Goal: Task Accomplishment & Management: Manage account settings

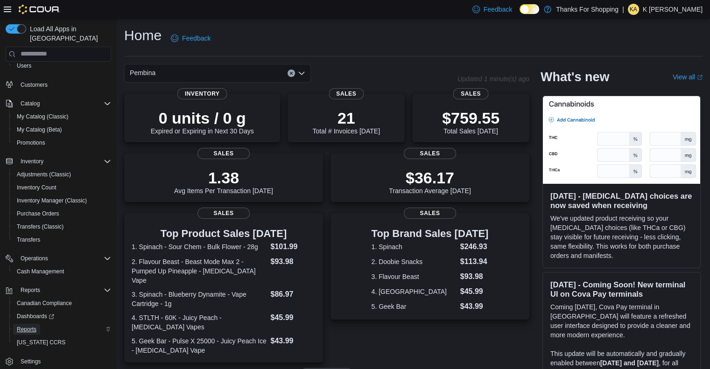
click at [26, 324] on span "Reports" at bounding box center [27, 329] width 20 height 11
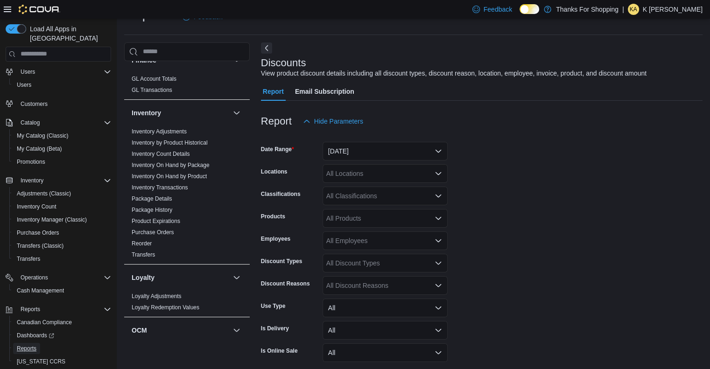
scroll to position [259, 0]
click at [184, 175] on link "Inventory On Hand by Product" at bounding box center [169, 176] width 75 height 7
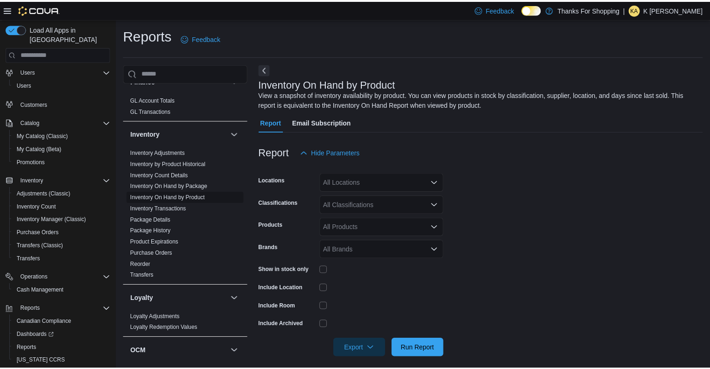
scroll to position [7, 0]
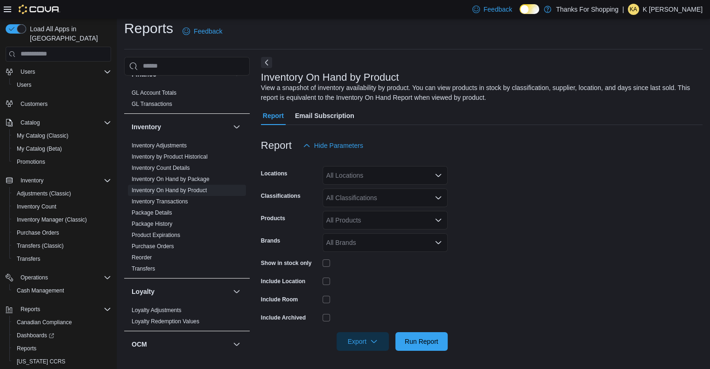
click at [412, 175] on div "All Locations" at bounding box center [384, 175] width 125 height 19
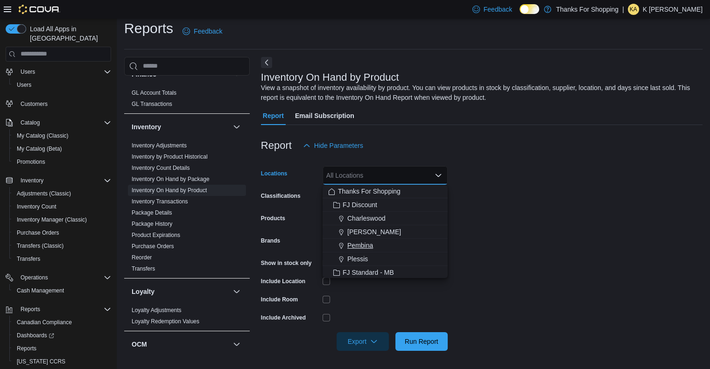
click at [362, 244] on span "Pembina" at bounding box center [360, 245] width 26 height 9
click at [539, 201] on form "Locations Pembina Combo box. Selected. Pembina. Press Backspace to delete Pembi…" at bounding box center [481, 253] width 441 height 196
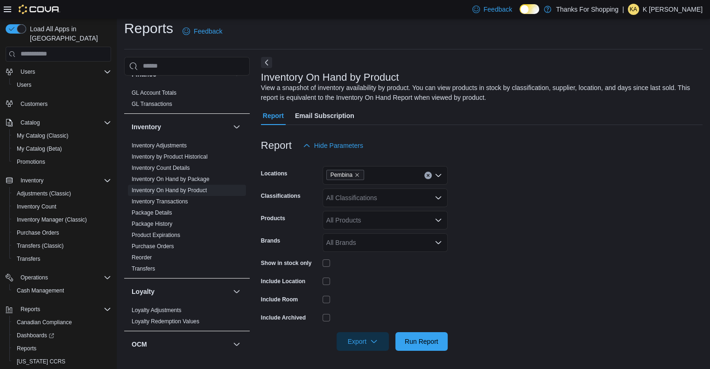
click at [405, 198] on div "All Classifications" at bounding box center [384, 197] width 125 height 19
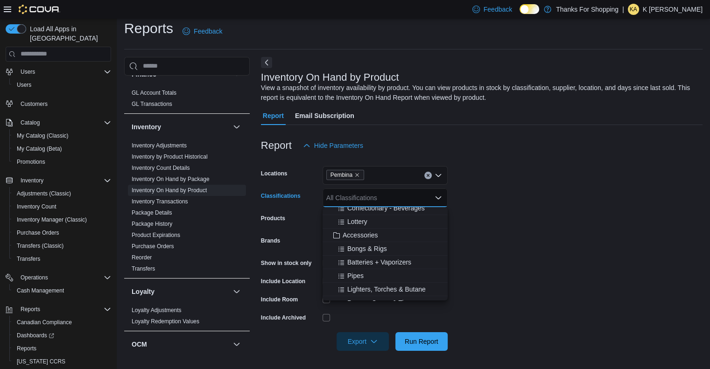
scroll to position [61, 0]
click at [372, 247] on span "Bongs & Rigs" at bounding box center [367, 247] width 40 height 9
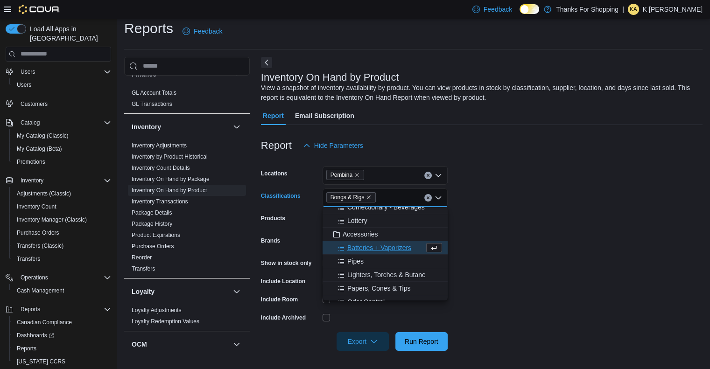
click at [372, 247] on span "Batteries + Vaporizers" at bounding box center [379, 247] width 64 height 9
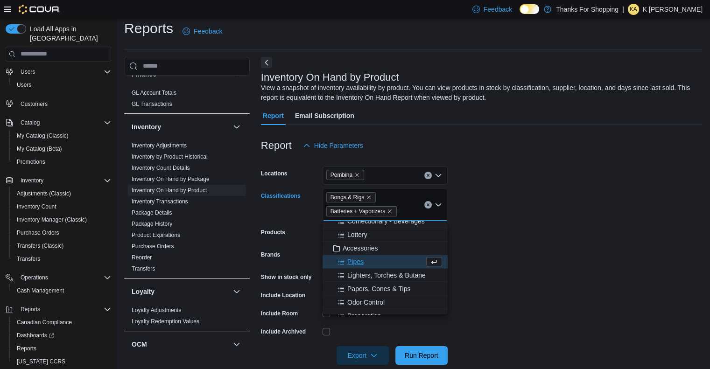
click at [354, 259] on span "Pipes" at bounding box center [355, 261] width 16 height 9
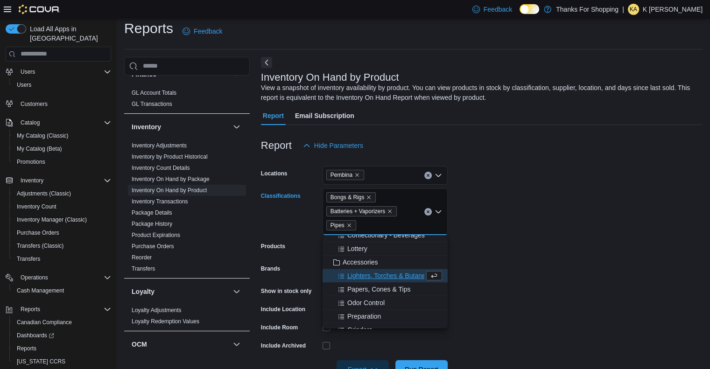
click at [357, 274] on span "Lighters, Torches & Butane" at bounding box center [386, 275] width 78 height 9
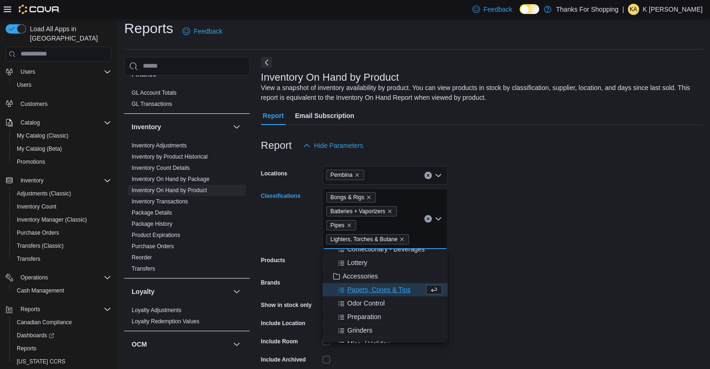
click at [360, 289] on span "Papers, Cones & Tips" at bounding box center [378, 289] width 63 height 9
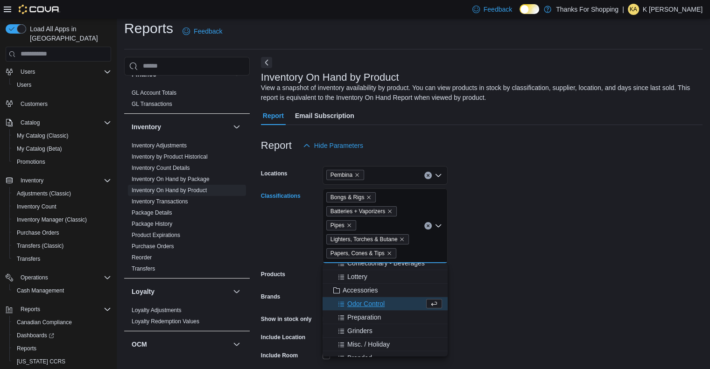
click at [360, 303] on span "Odor Control" at bounding box center [365, 303] width 37 height 9
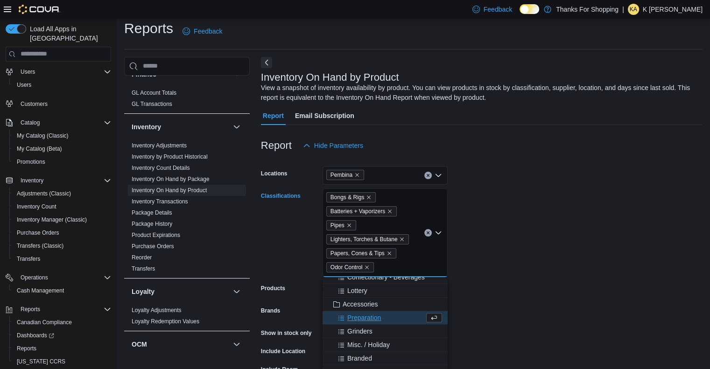
click at [357, 318] on span "Preparation" at bounding box center [364, 317] width 34 height 9
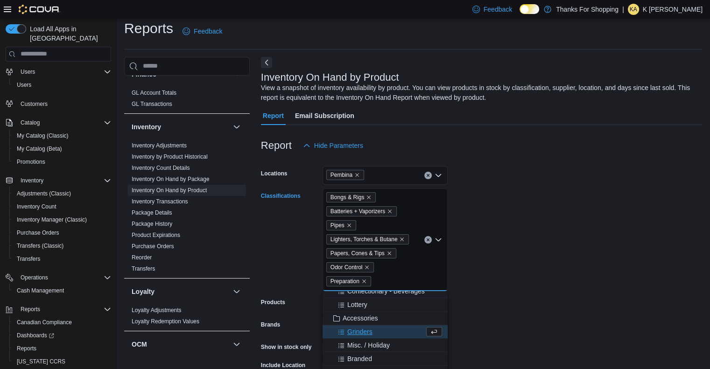
click at [357, 330] on span "Grinders" at bounding box center [359, 331] width 25 height 9
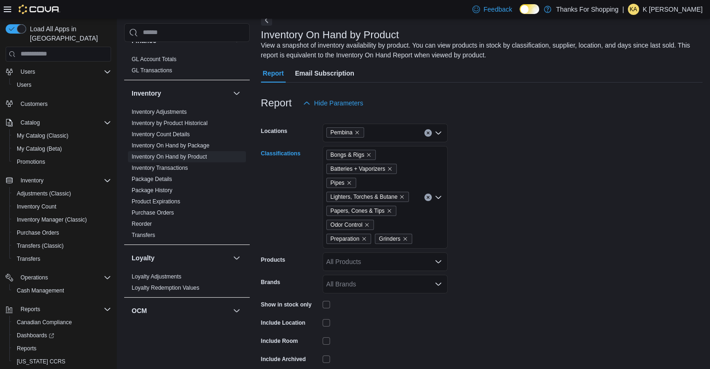
scroll to position [91, 0]
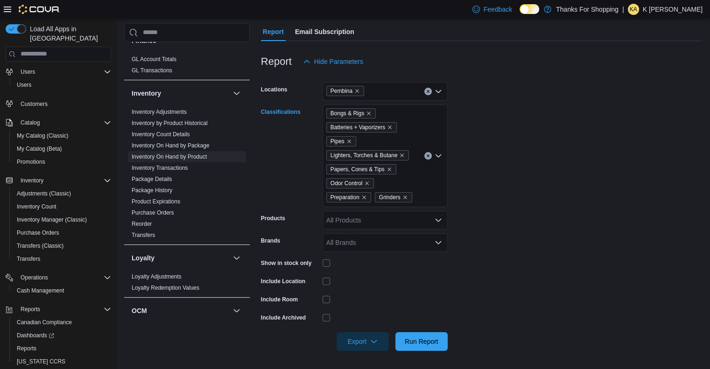
click at [426, 192] on div "Bongs & Rigs Batteries + Vaporizers Pipes Lighters, Torches & Butane Papers, Co…" at bounding box center [384, 156] width 125 height 103
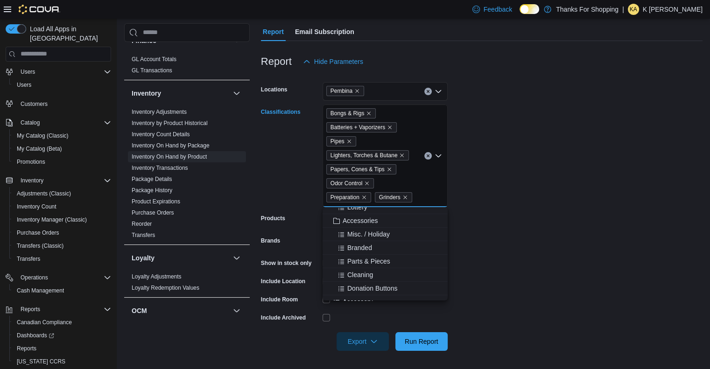
scroll to position [77, 0]
click at [363, 232] on span "Misc. / Holiday" at bounding box center [368, 231] width 42 height 9
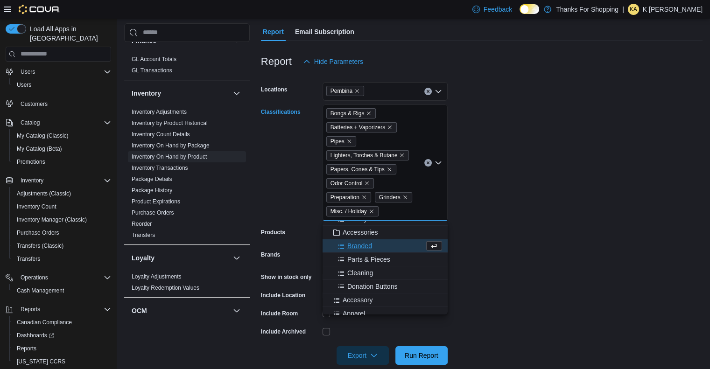
click at [359, 244] on span "Branded" at bounding box center [359, 245] width 25 height 9
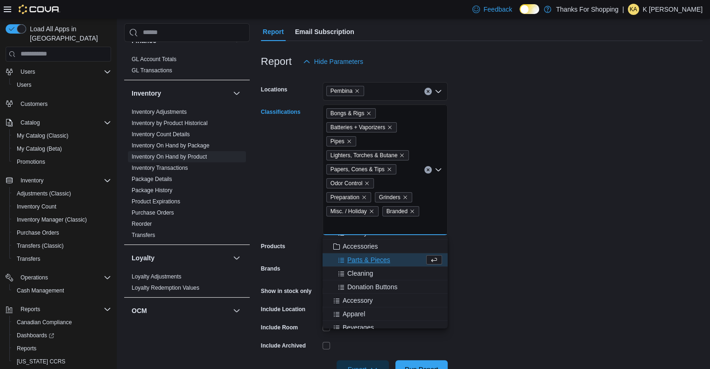
click at [360, 257] on span "Parts & Pieces" at bounding box center [368, 259] width 43 height 9
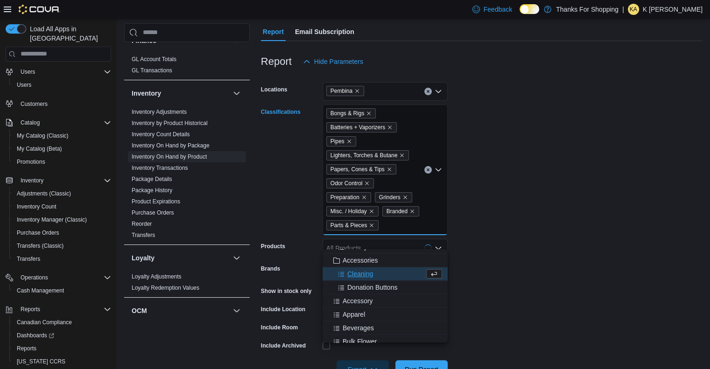
click at [360, 272] on span "Cleaning" at bounding box center [360, 273] width 26 height 9
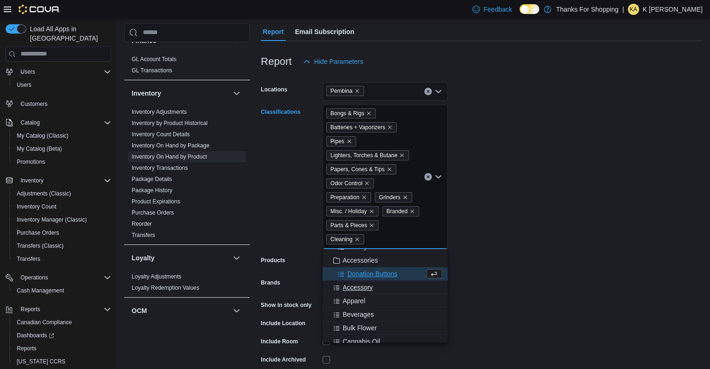
click at [390, 283] on div "Accessory" at bounding box center [385, 287] width 114 height 9
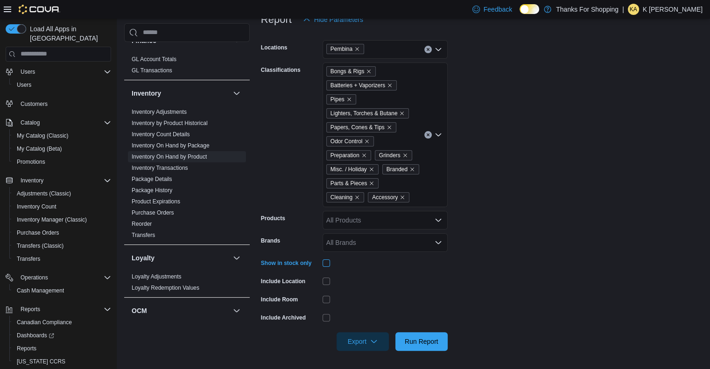
scroll to position [133, 0]
click at [433, 340] on span "Run Report" at bounding box center [422, 341] width 34 height 9
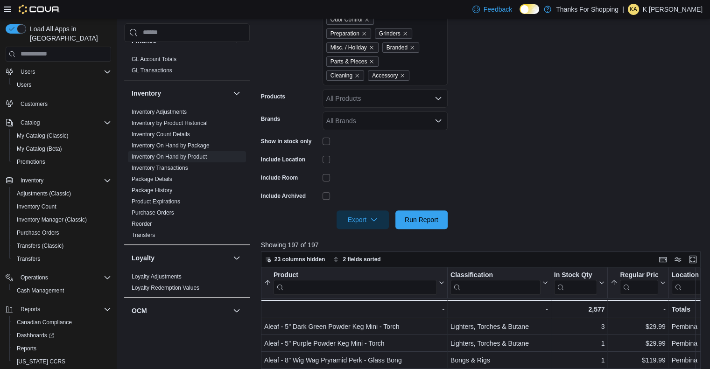
scroll to position [254, 0]
click at [369, 221] on span "Export" at bounding box center [362, 219] width 41 height 19
click at [365, 242] on span "Export to Excel" at bounding box center [364, 238] width 42 height 7
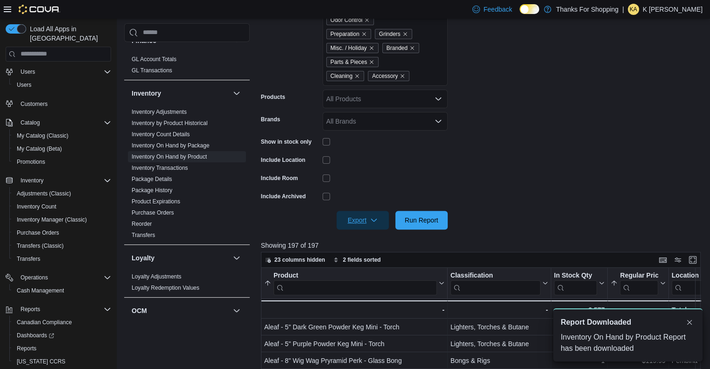
scroll to position [0, 0]
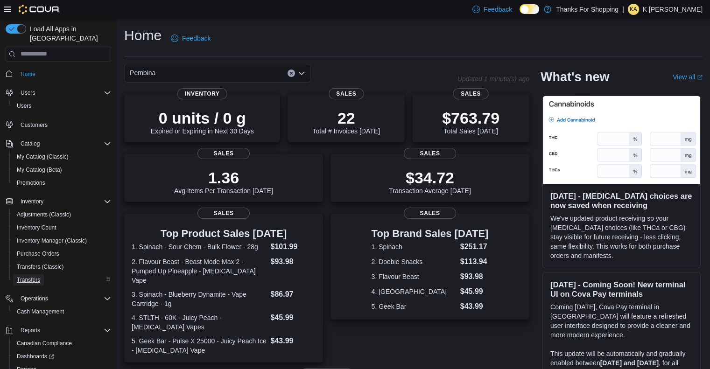
click at [30, 276] on span "Transfers" at bounding box center [28, 279] width 23 height 7
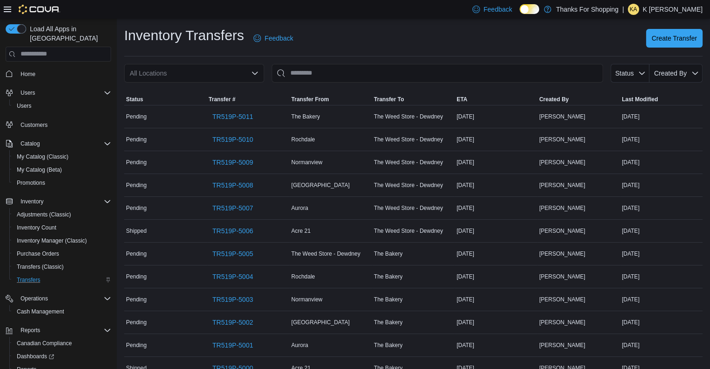
click at [217, 74] on div "All Locations" at bounding box center [194, 73] width 140 height 19
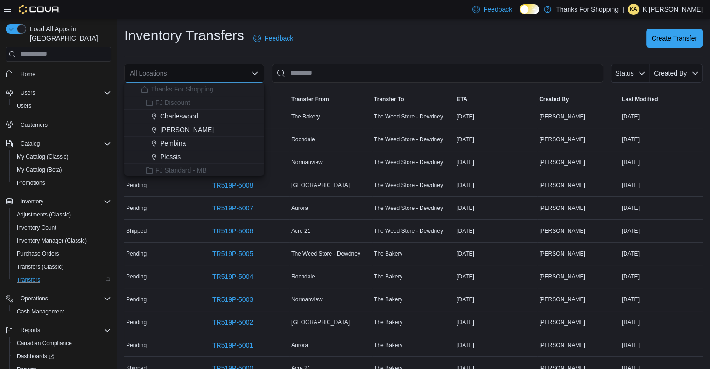
click at [180, 143] on span "Pembina" at bounding box center [173, 143] width 26 height 9
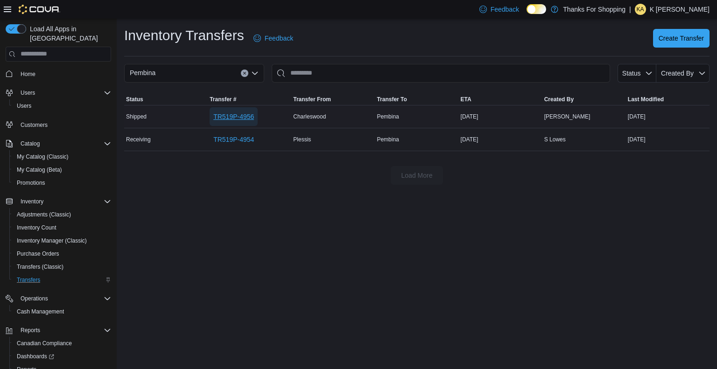
click at [230, 123] on span "TR519P-4956" at bounding box center [233, 116] width 41 height 19
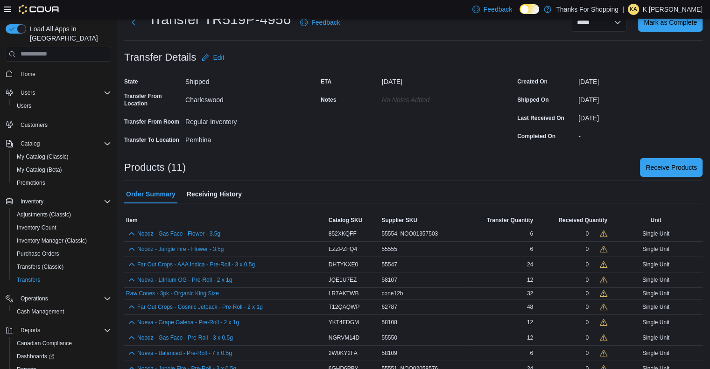
scroll to position [34, 0]
click at [535, 225] on td "Transfer Quantity 6" at bounding box center [499, 232] width 70 height 15
click at [616, 235] on div "Single Unit" at bounding box center [655, 232] width 93 height 11
click at [670, 166] on span "Receive Products" at bounding box center [670, 165] width 51 height 9
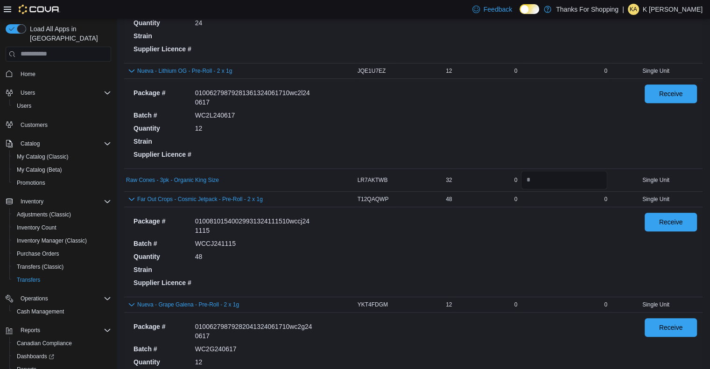
scroll to position [388, 0]
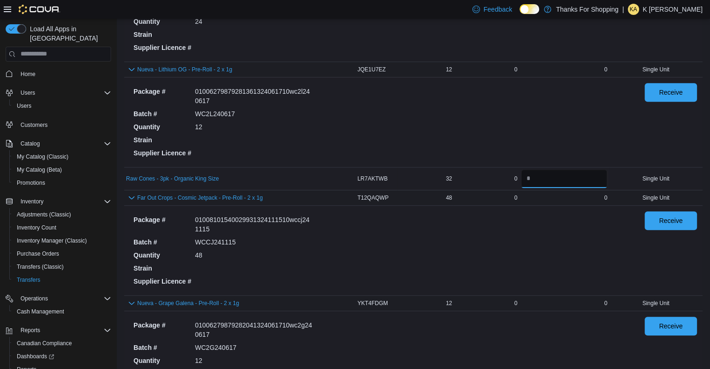
click at [534, 179] on input "number" at bounding box center [564, 178] width 86 height 19
click at [465, 199] on div "0" at bounding box center [486, 197] width 65 height 11
click at [657, 226] on span "Receive" at bounding box center [670, 220] width 41 height 19
click at [668, 95] on span "Receive" at bounding box center [671, 91] width 24 height 9
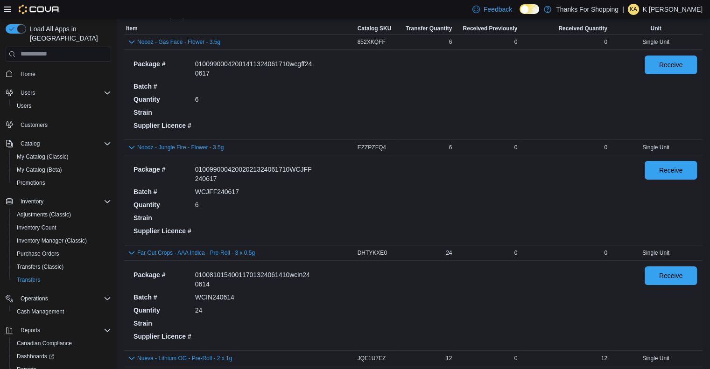
scroll to position [99, 0]
click at [667, 166] on span "Receive" at bounding box center [671, 169] width 24 height 9
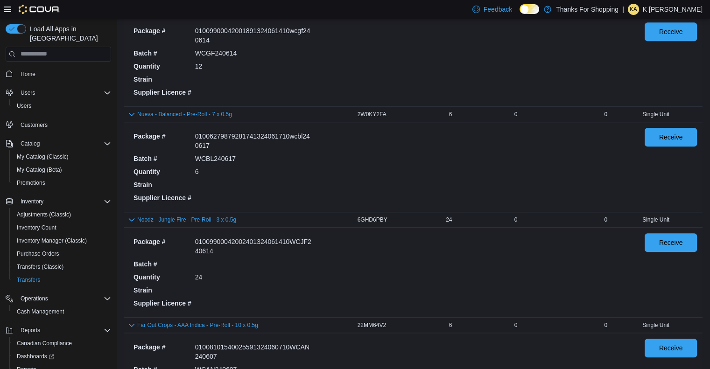
scroll to position [788, 0]
click at [676, 240] on span "Receive" at bounding box center [671, 241] width 24 height 9
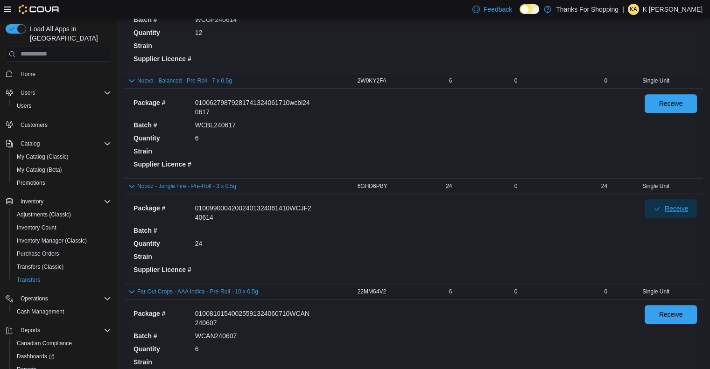
scroll to position [823, 0]
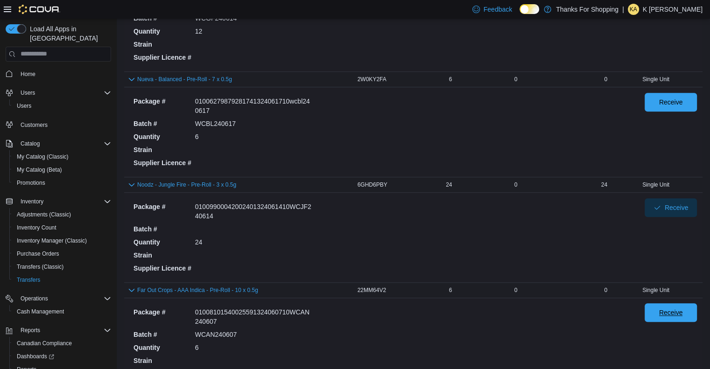
click at [690, 313] on span "Receive" at bounding box center [670, 312] width 41 height 19
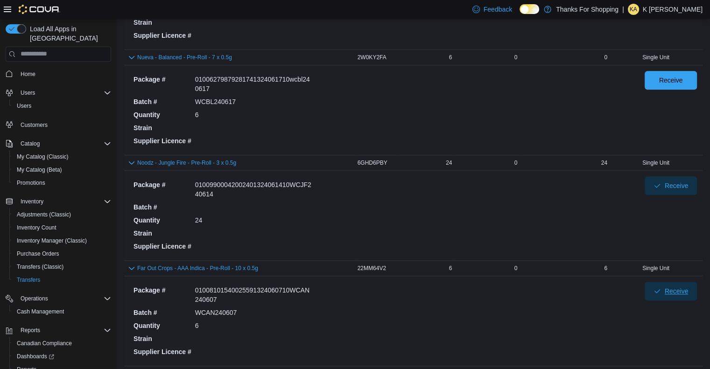
scroll to position [844, 0]
click at [668, 77] on span "Receive" at bounding box center [671, 80] width 24 height 9
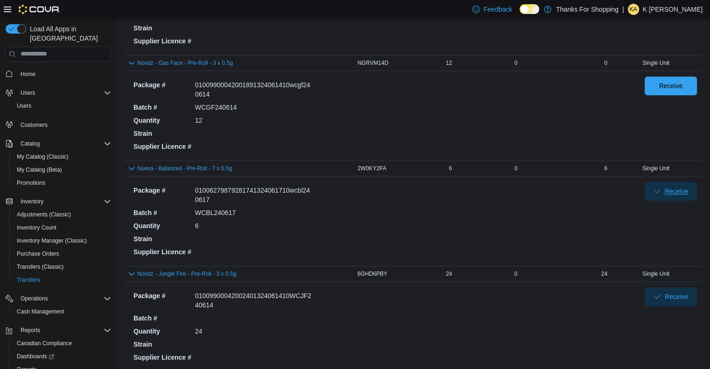
scroll to position [733, 0]
click at [672, 82] on span "Receive" at bounding box center [671, 85] width 24 height 9
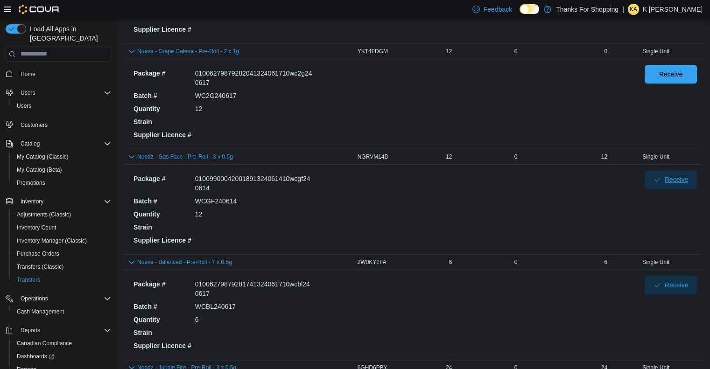
scroll to position [572, 0]
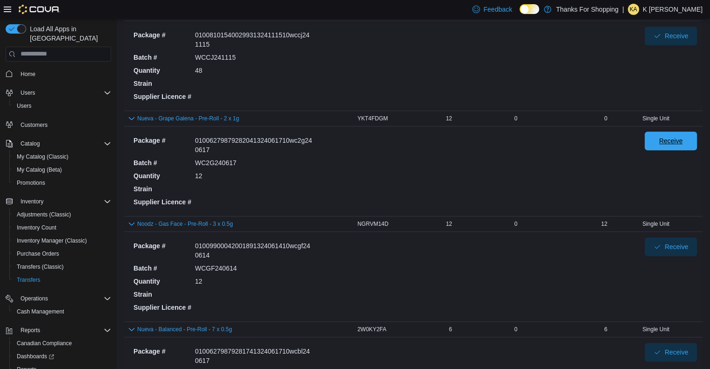
click at [679, 140] on span "Receive" at bounding box center [671, 140] width 24 height 9
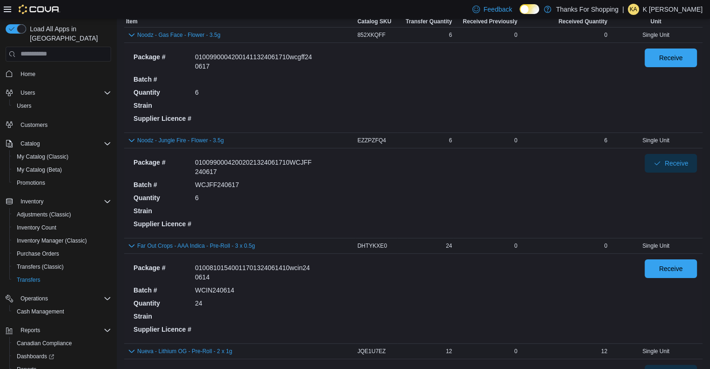
scroll to position [106, 0]
click at [664, 58] on span "Receive" at bounding box center [670, 57] width 41 height 19
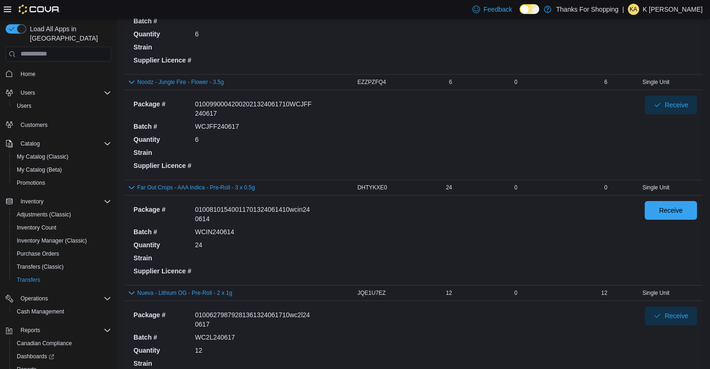
scroll to position [164, 0]
click at [669, 215] on span "Receive" at bounding box center [670, 210] width 41 height 19
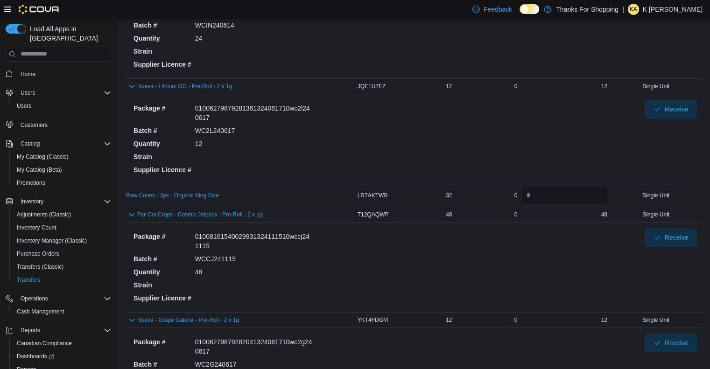
scroll to position [355, 0]
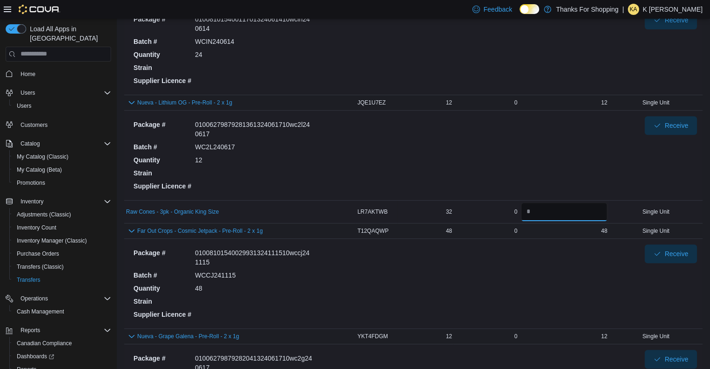
click at [541, 214] on input "number" at bounding box center [564, 211] width 86 height 19
type input "**"
click at [526, 174] on div "Package # 01006279879281361324061710wc2l240617 Batch # WC2L240617 Quantity 12 S…" at bounding box center [381, 155] width 503 height 78
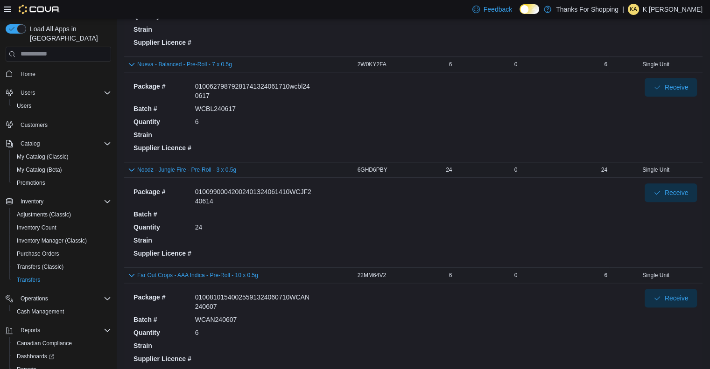
scroll to position [874, 0]
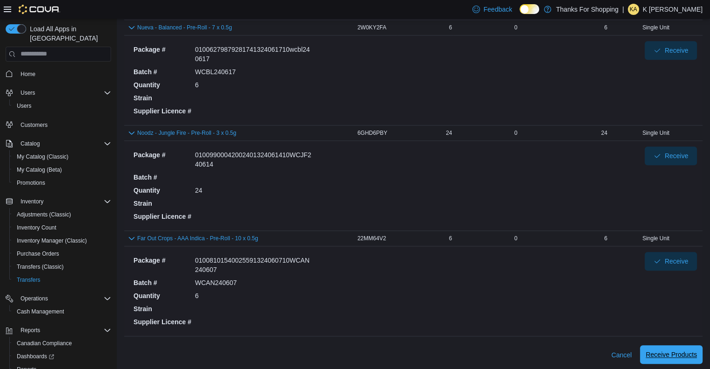
click at [672, 350] on span "Receive Products" at bounding box center [670, 354] width 51 height 9
